Goal: Check status: Check status

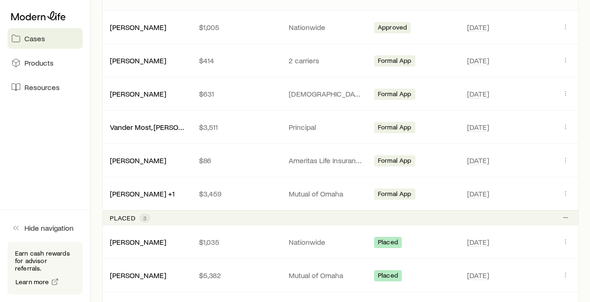
scroll to position [453, 0]
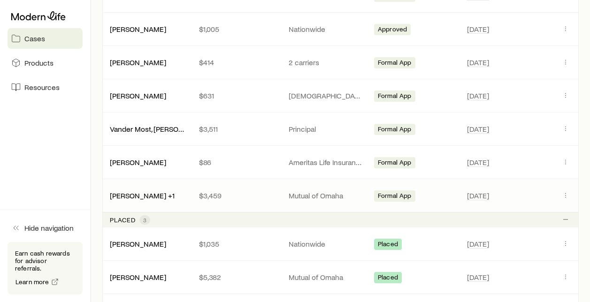
click at [287, 193] on div "Mutual of Omaha" at bounding box center [325, 195] width 89 height 9
click at [246, 191] on p "$3,459" at bounding box center [236, 195] width 74 height 9
click at [135, 195] on link "[PERSON_NAME] +1" at bounding box center [142, 195] width 65 height 9
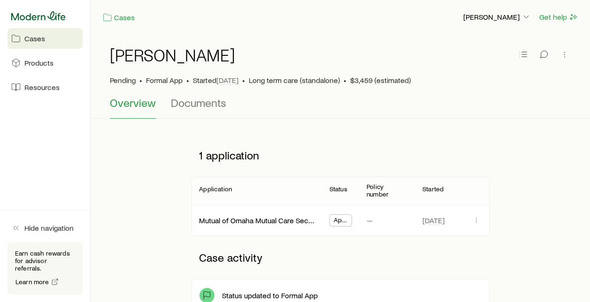
click at [41, 17] on icon at bounding box center [38, 15] width 54 height 9
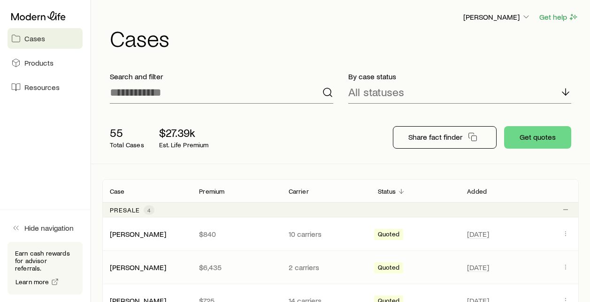
click at [506, 252] on div "[PERSON_NAME] $6,435 2 carriers Quoted [DATE]" at bounding box center [340, 267] width 476 height 33
